Goal: Navigation & Orientation: Go to known website

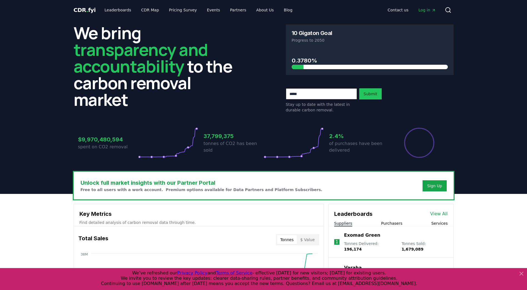
click at [428, 10] on span "Log in" at bounding box center [427, 10] width 17 height 6
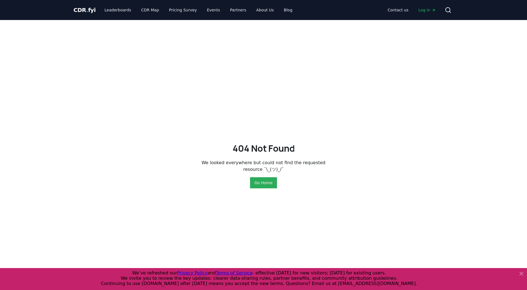
click at [263, 184] on button "Go Home" at bounding box center [263, 182] width 27 height 11
